Goal: Transaction & Acquisition: Purchase product/service

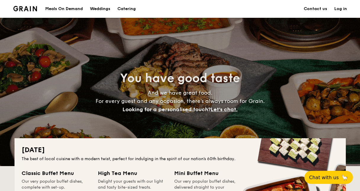
click at [69, 9] on div "Meals On Demand" at bounding box center [64, 9] width 38 height 18
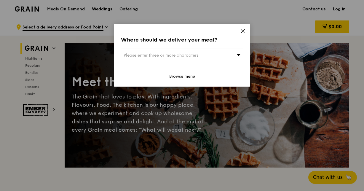
click at [243, 30] on icon at bounding box center [242, 30] width 5 height 5
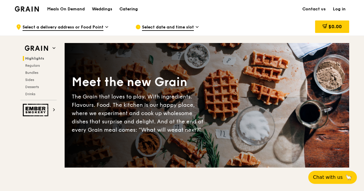
click at [126, 8] on div "Catering" at bounding box center [128, 9] width 18 height 18
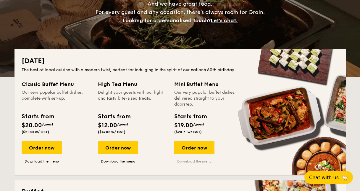
scroll to position [148, 0]
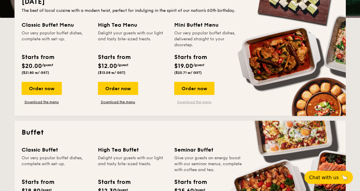
click at [191, 103] on link "Download the menu" at bounding box center [194, 102] width 40 height 5
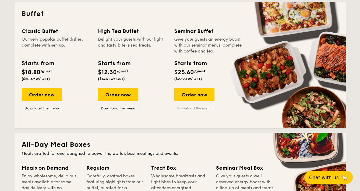
click at [198, 108] on link "Download the menu" at bounding box center [194, 108] width 40 height 5
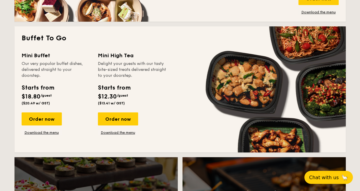
scroll to position [533, 0]
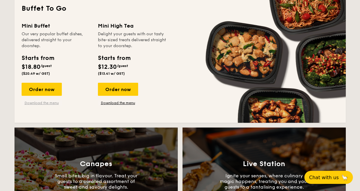
click at [55, 103] on link "Download the menu" at bounding box center [42, 102] width 40 height 5
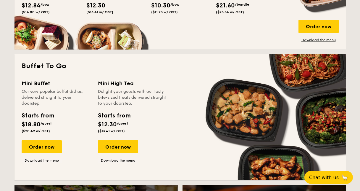
scroll to position [504, 0]
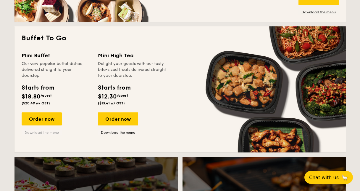
click at [44, 134] on link "Download the menu" at bounding box center [42, 132] width 40 height 5
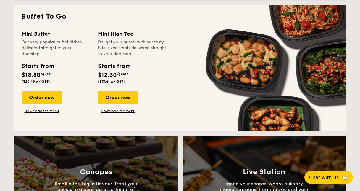
scroll to position [474, 0]
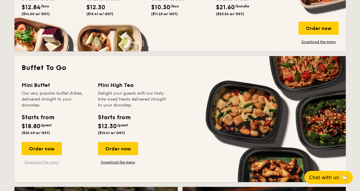
click at [56, 161] on link "Download the menu" at bounding box center [42, 162] width 40 height 5
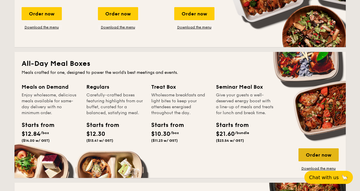
scroll to position [368, 0]
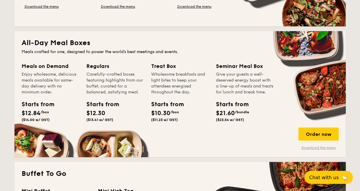
click at [314, 148] on link "Download the menu" at bounding box center [319, 147] width 40 height 5
click at [305, 145] on link "Download the menu" at bounding box center [319, 147] width 40 height 5
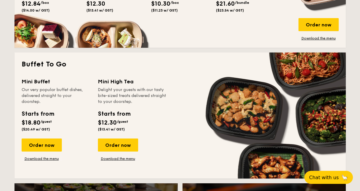
scroll to position [487, 0]
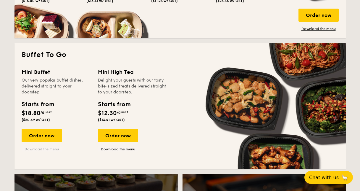
click at [50, 147] on link "Download the menu" at bounding box center [42, 149] width 40 height 5
click at [58, 137] on div "Order now" at bounding box center [42, 135] width 40 height 13
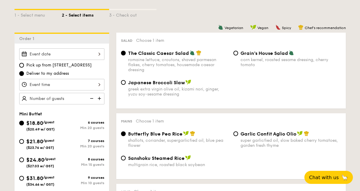
scroll to position [148, 0]
